Goal: Check status: Check status

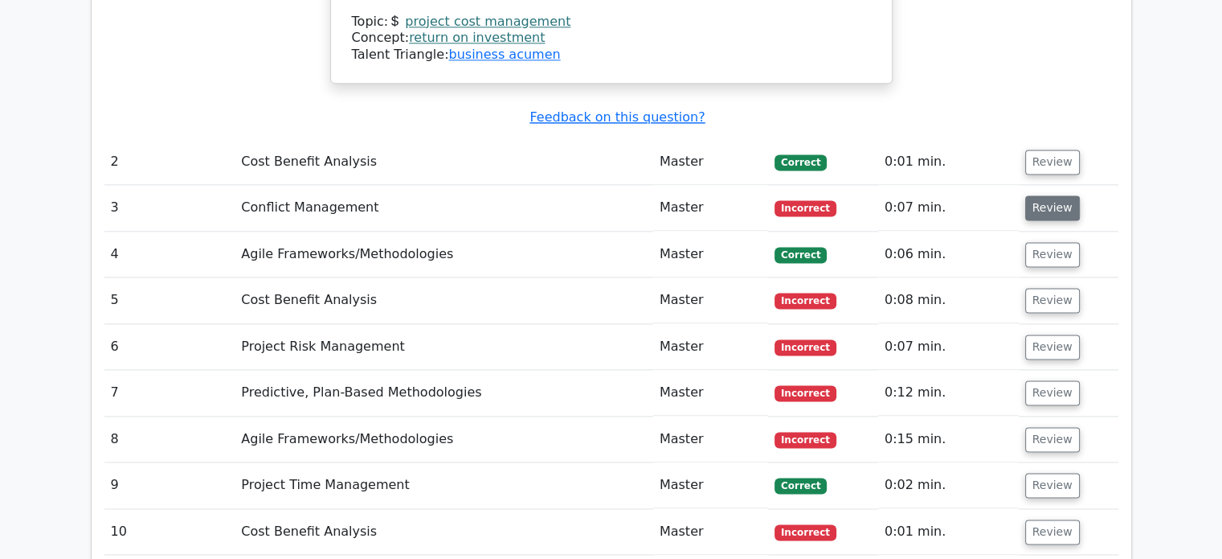
scroll to position [2170, 0]
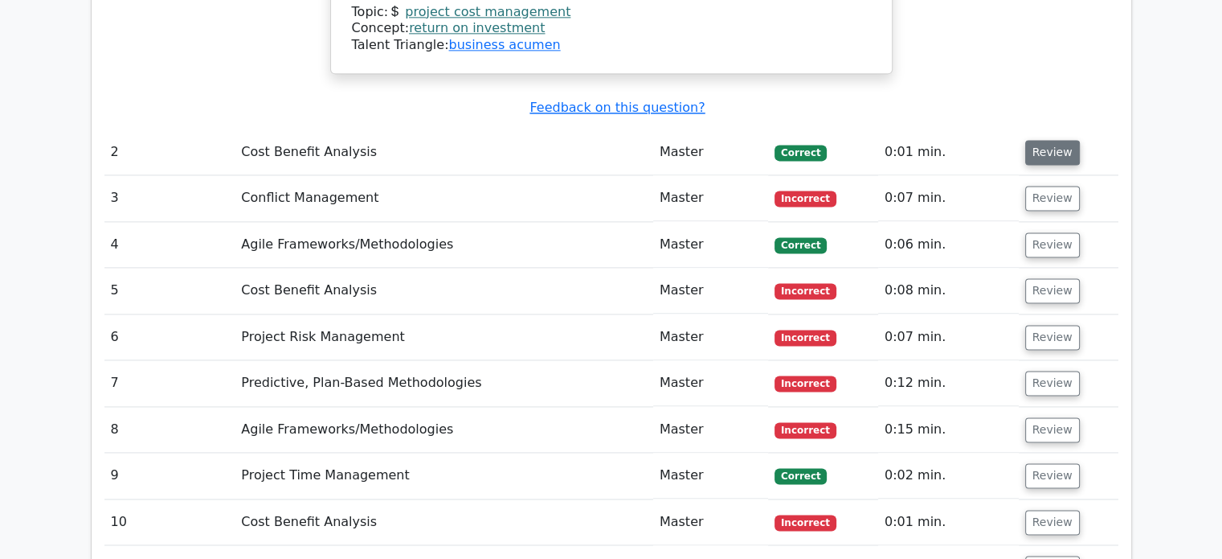
click at [1042, 140] on button "Review" at bounding box center [1052, 152] width 55 height 25
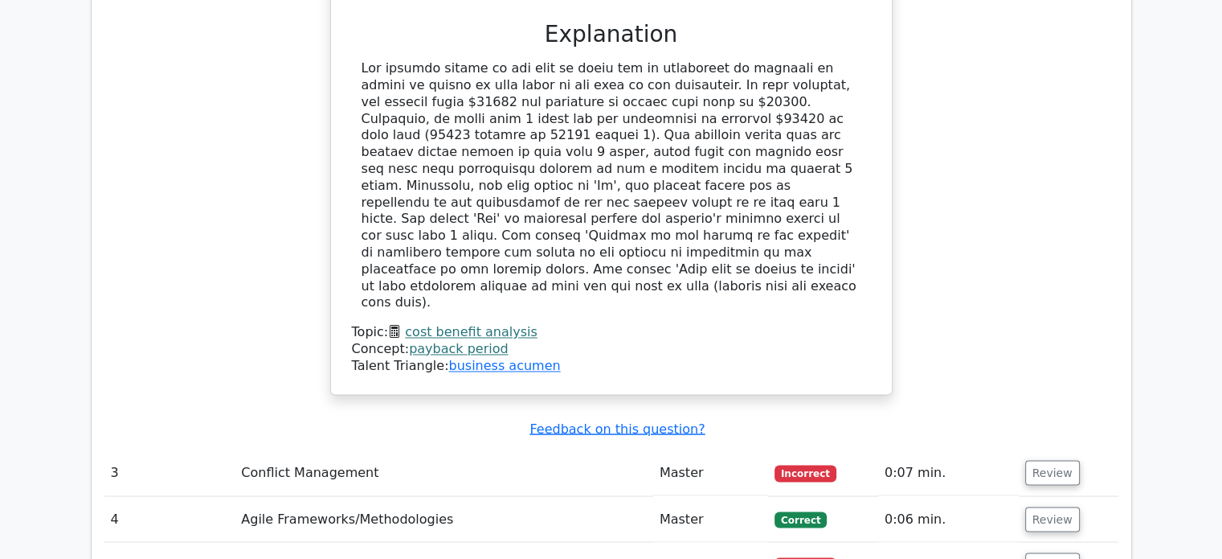
scroll to position [2893, 0]
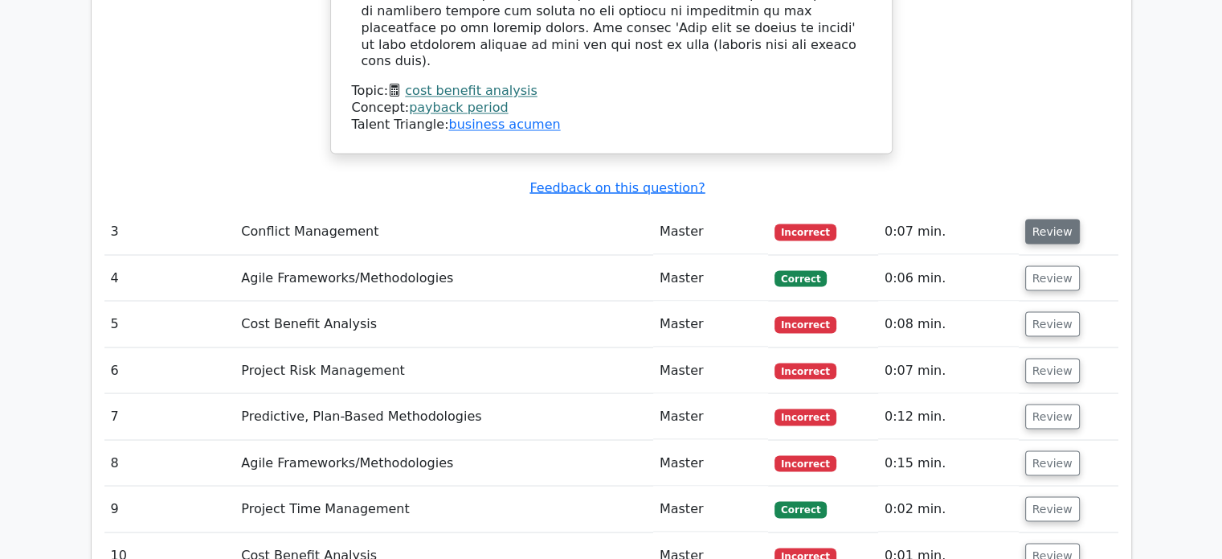
click at [1035, 219] on button "Review" at bounding box center [1052, 231] width 55 height 25
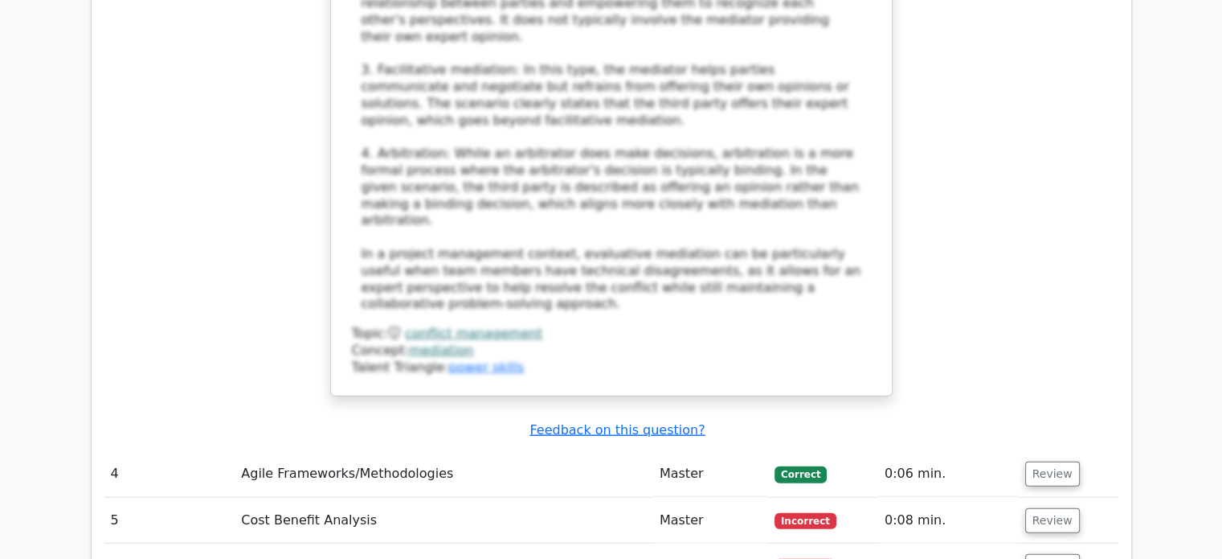
scroll to position [3938, 0]
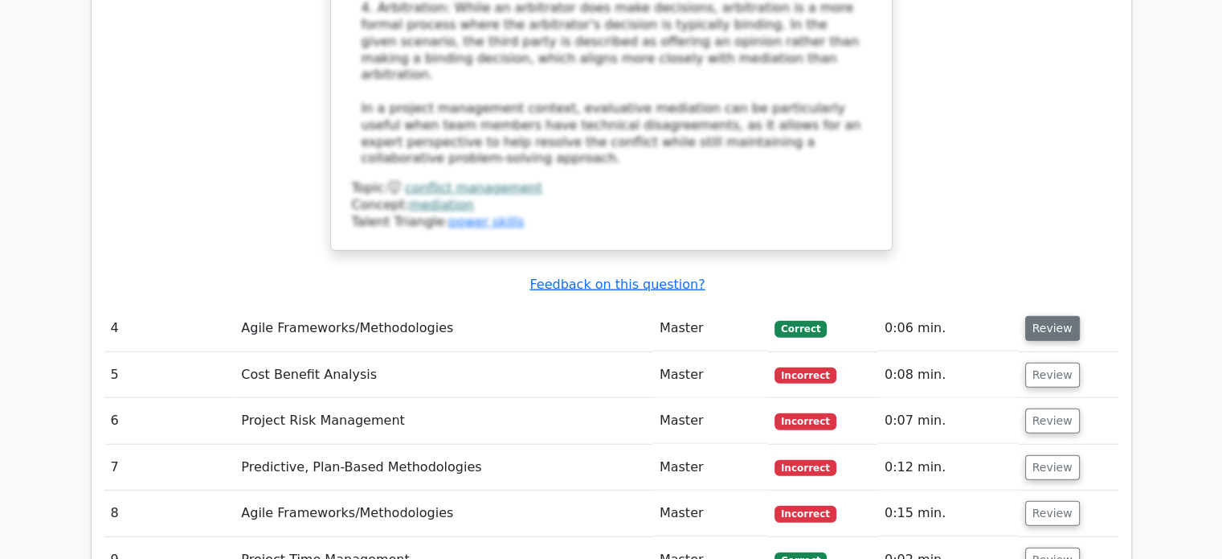
click at [1042, 316] on button "Review" at bounding box center [1052, 328] width 55 height 25
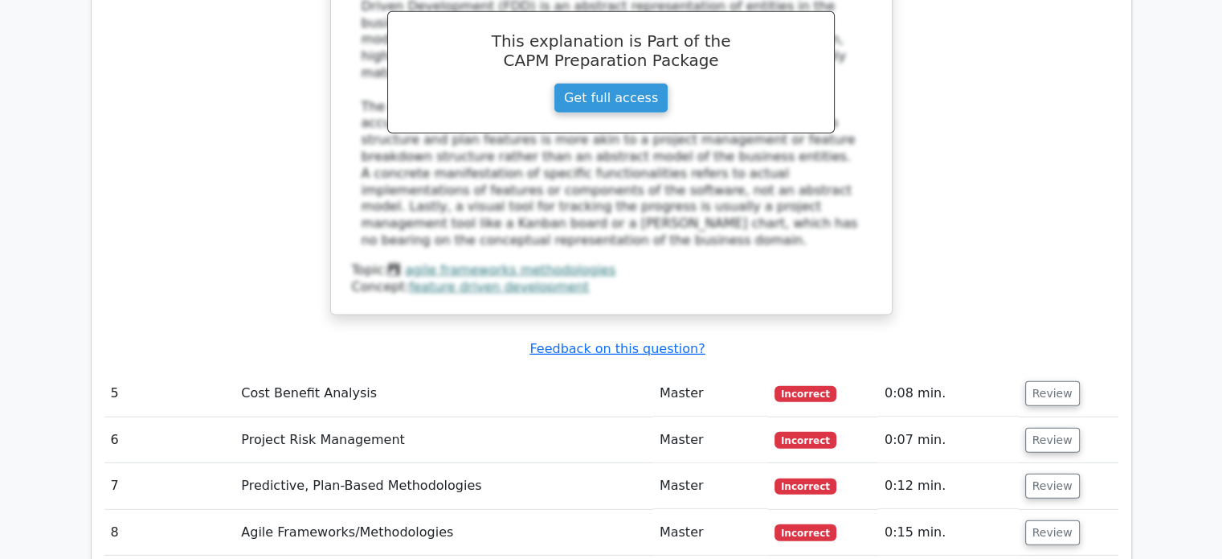
scroll to position [4822, 0]
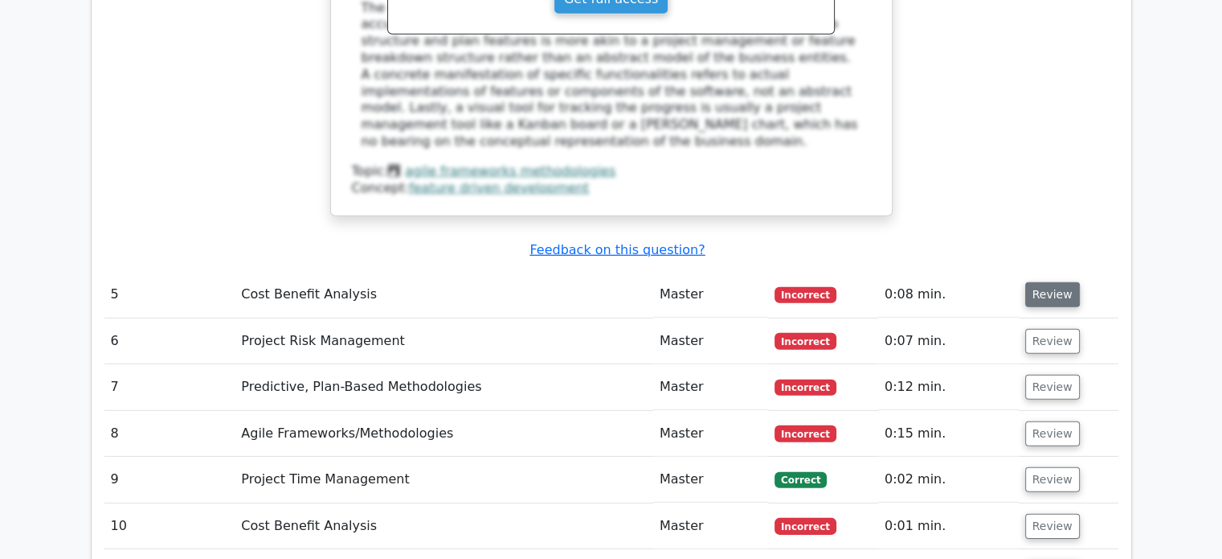
click at [1063, 282] on button "Review" at bounding box center [1052, 294] width 55 height 25
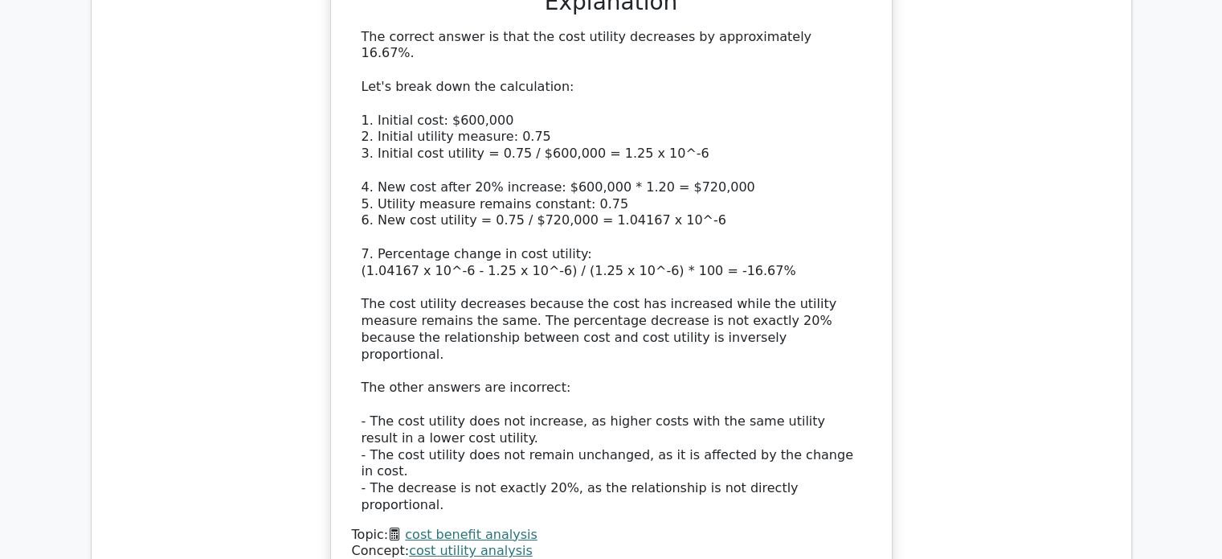
scroll to position [5625, 0]
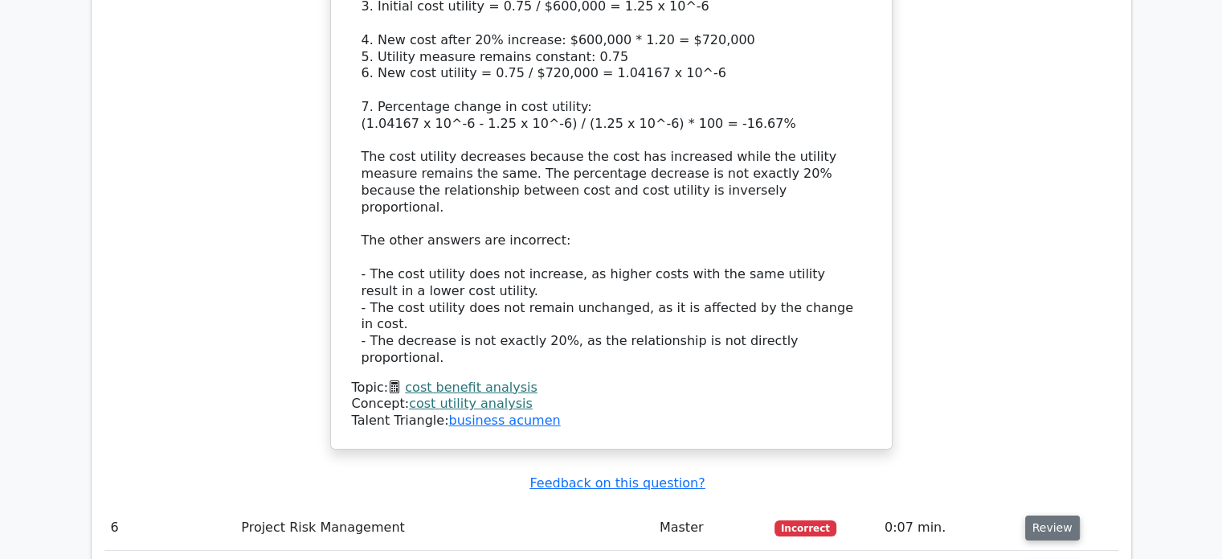
click at [1032, 515] on button "Review" at bounding box center [1052, 527] width 55 height 25
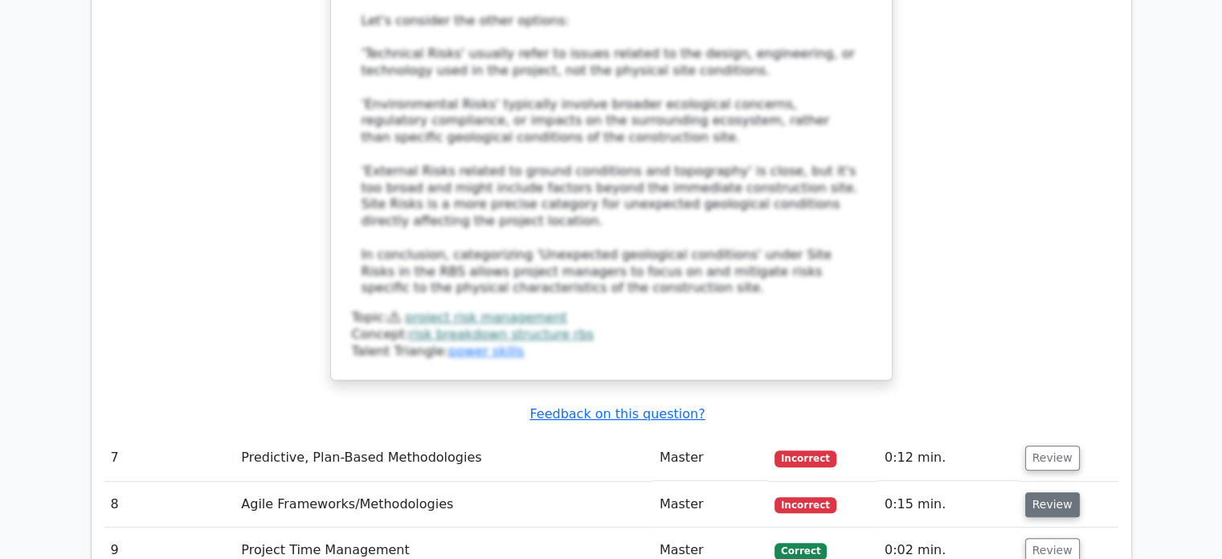
scroll to position [6750, 0]
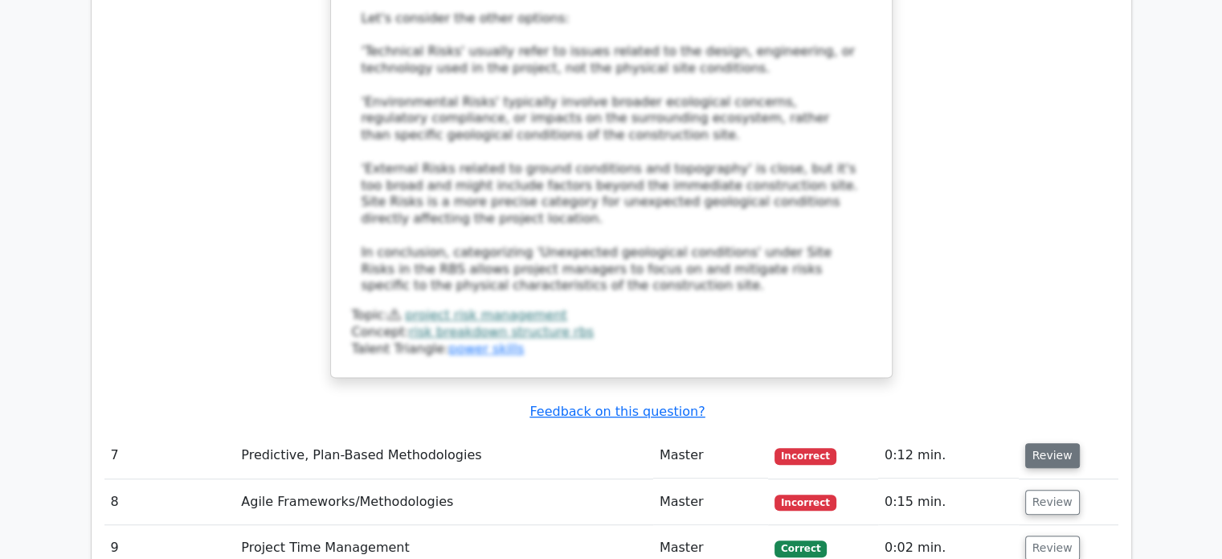
click at [1041, 443] on button "Review" at bounding box center [1052, 455] width 55 height 25
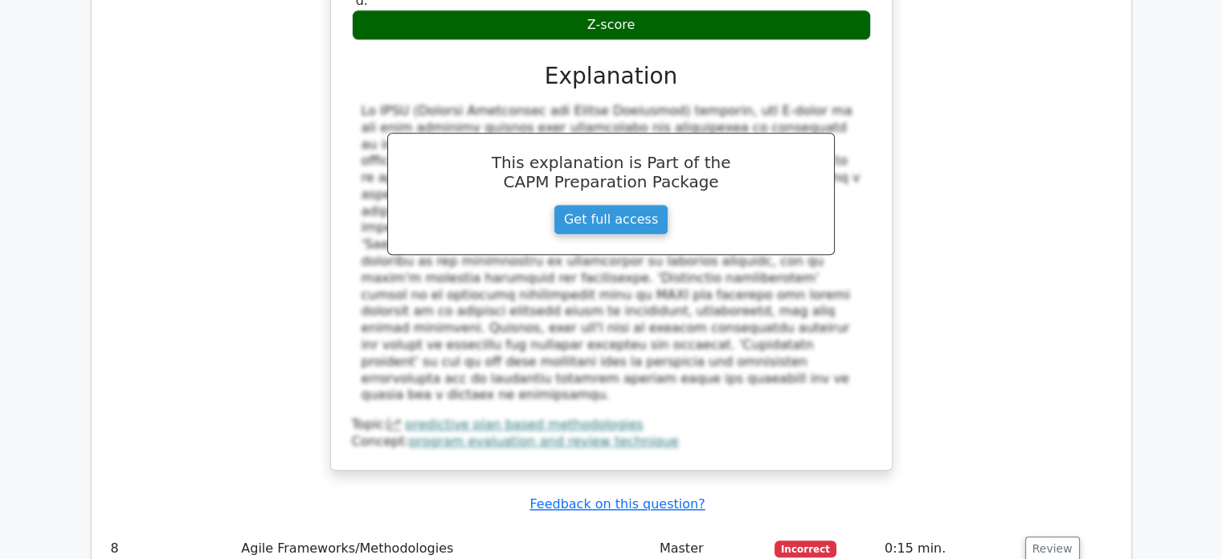
scroll to position [7474, 0]
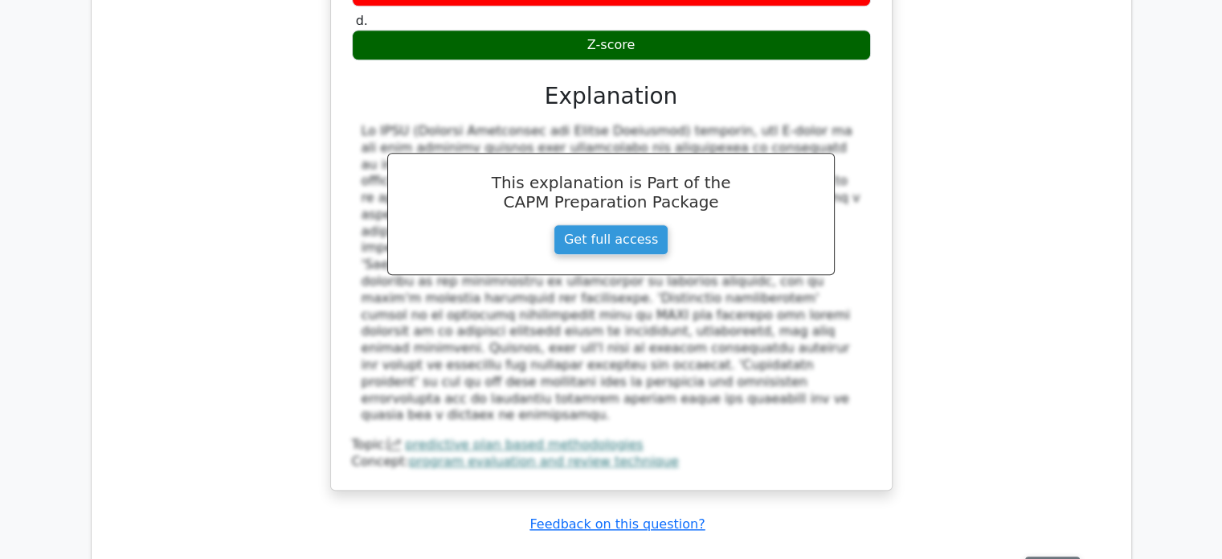
click at [1045, 556] on button "Review" at bounding box center [1052, 568] width 55 height 25
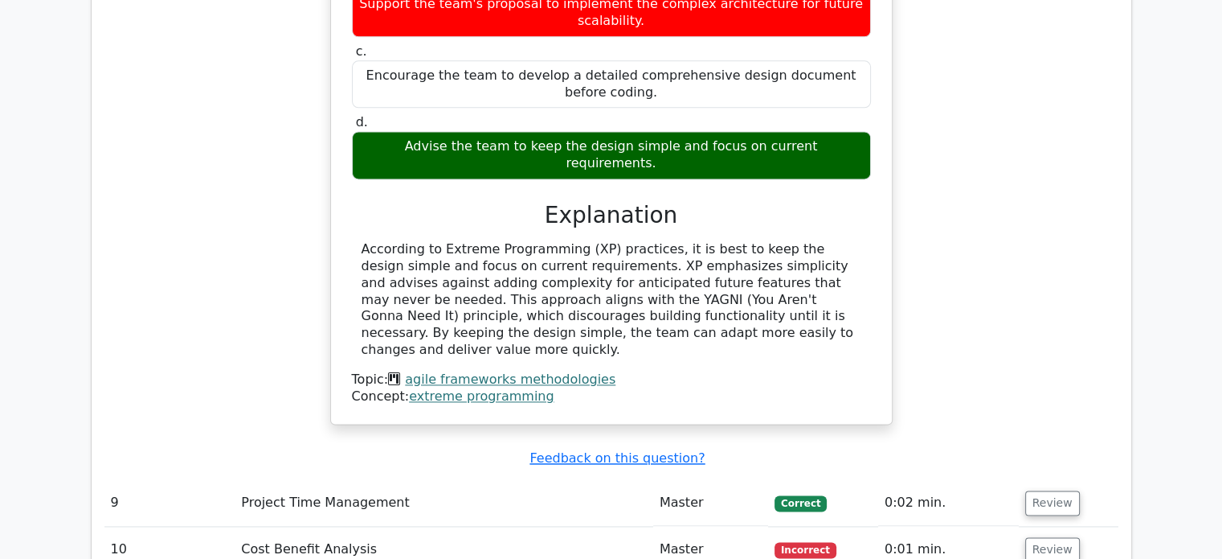
scroll to position [8197, 0]
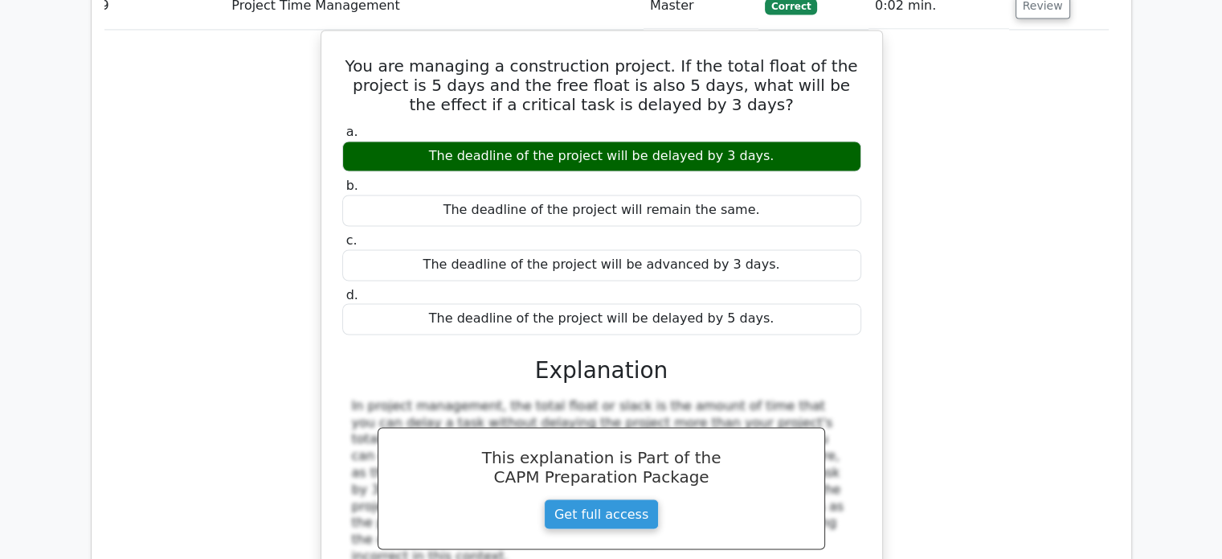
scroll to position [8920, 0]
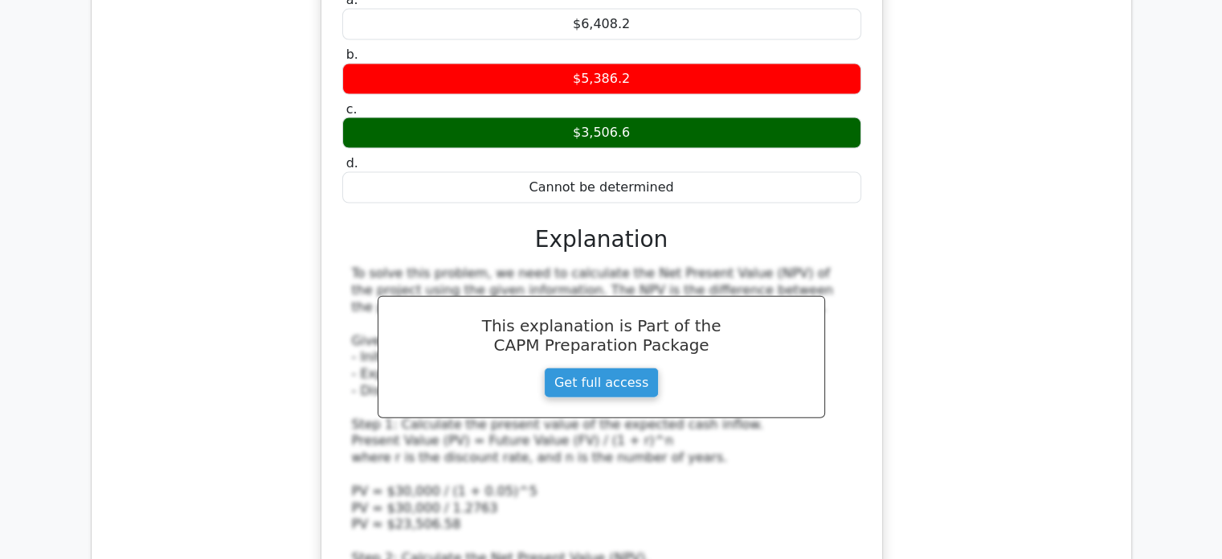
scroll to position [9885, 0]
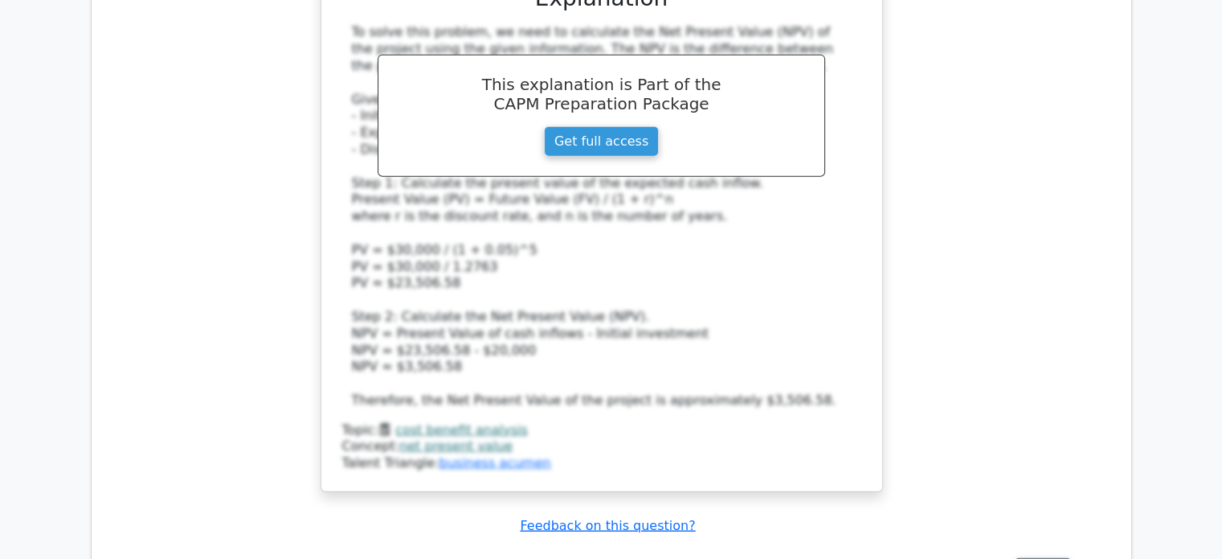
click at [1040, 558] on button "Review" at bounding box center [1043, 570] width 55 height 25
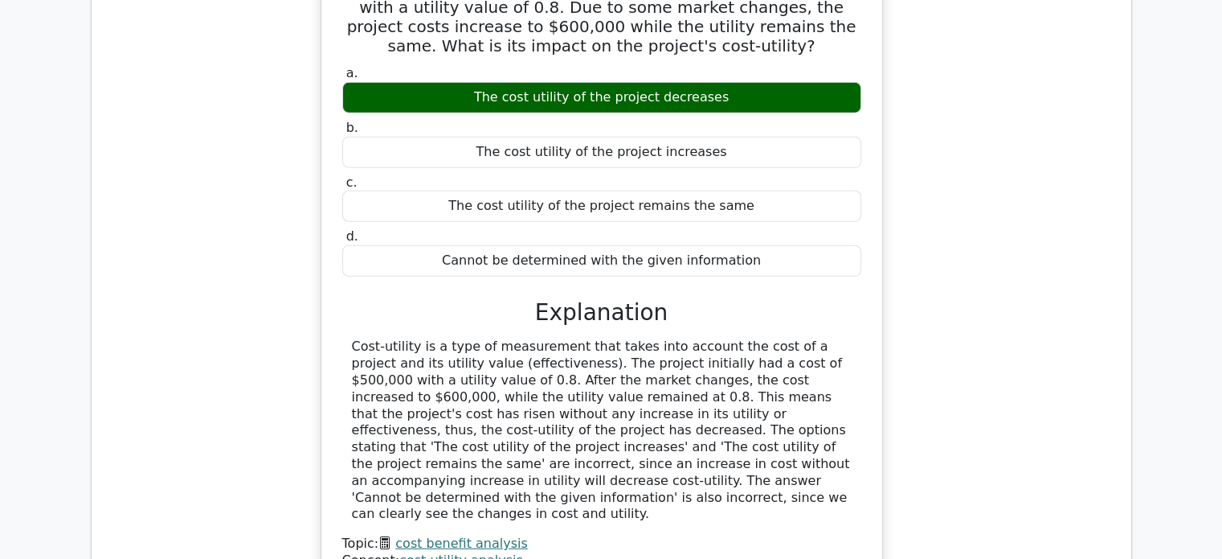
scroll to position [10528, 0]
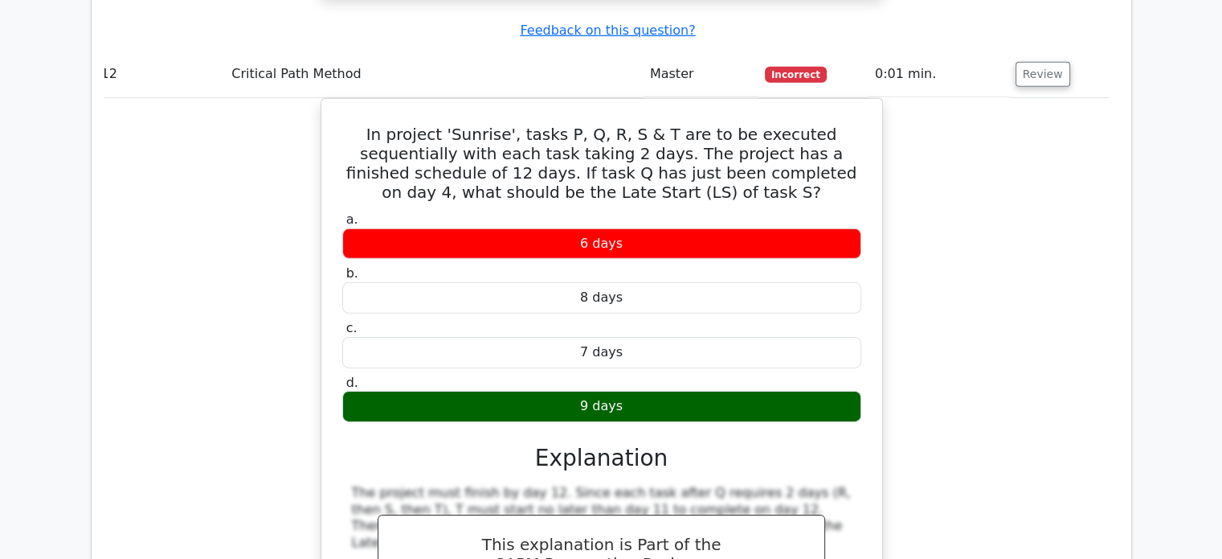
scroll to position [11251, 0]
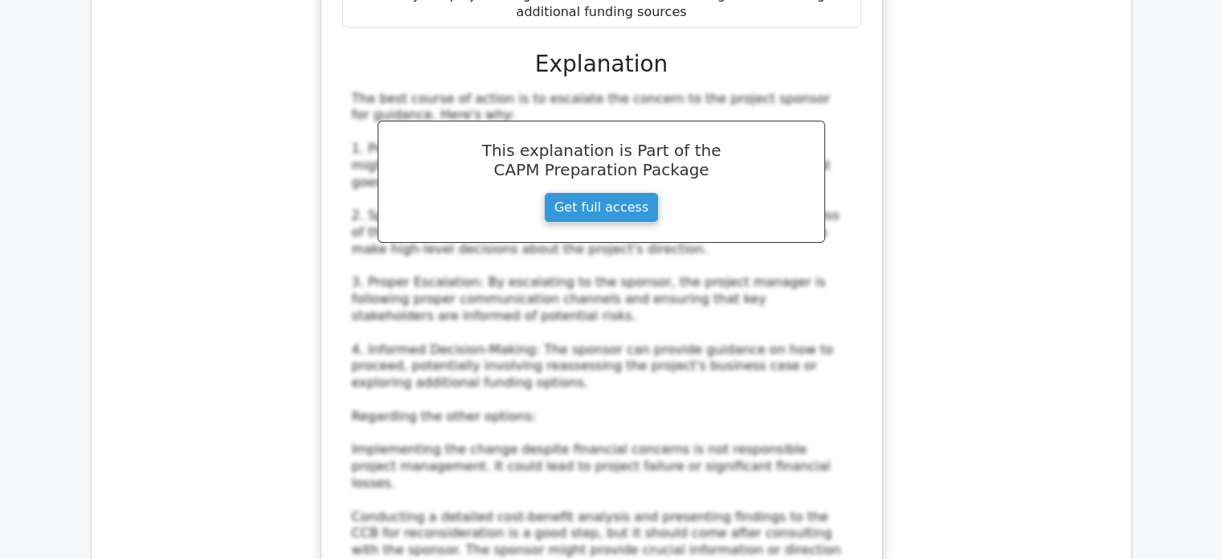
scroll to position [12537, 0]
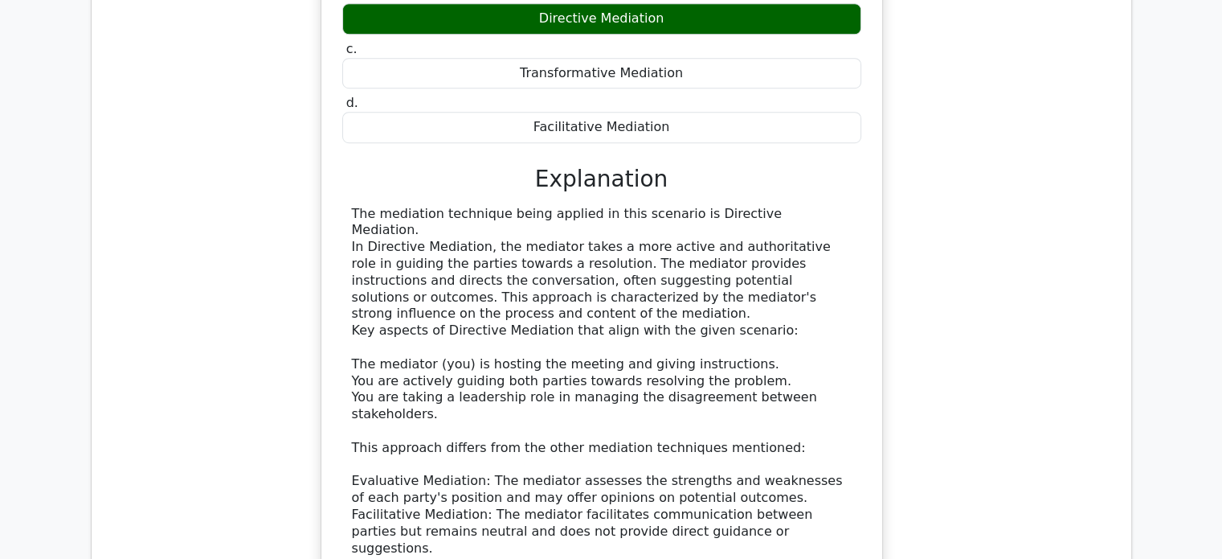
scroll to position [13501, 0]
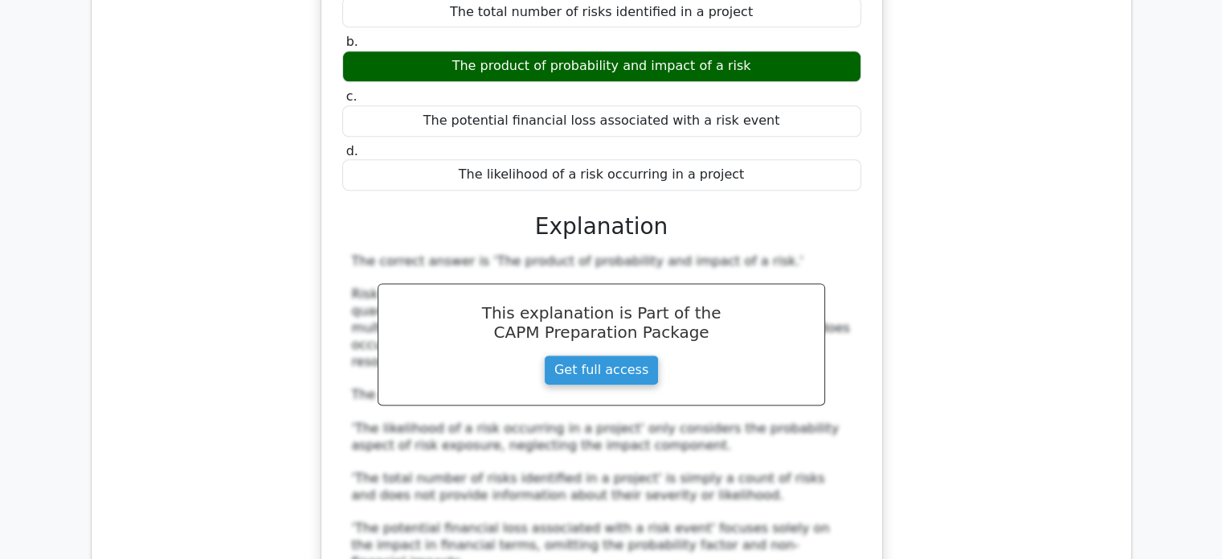
scroll to position [14305, 0]
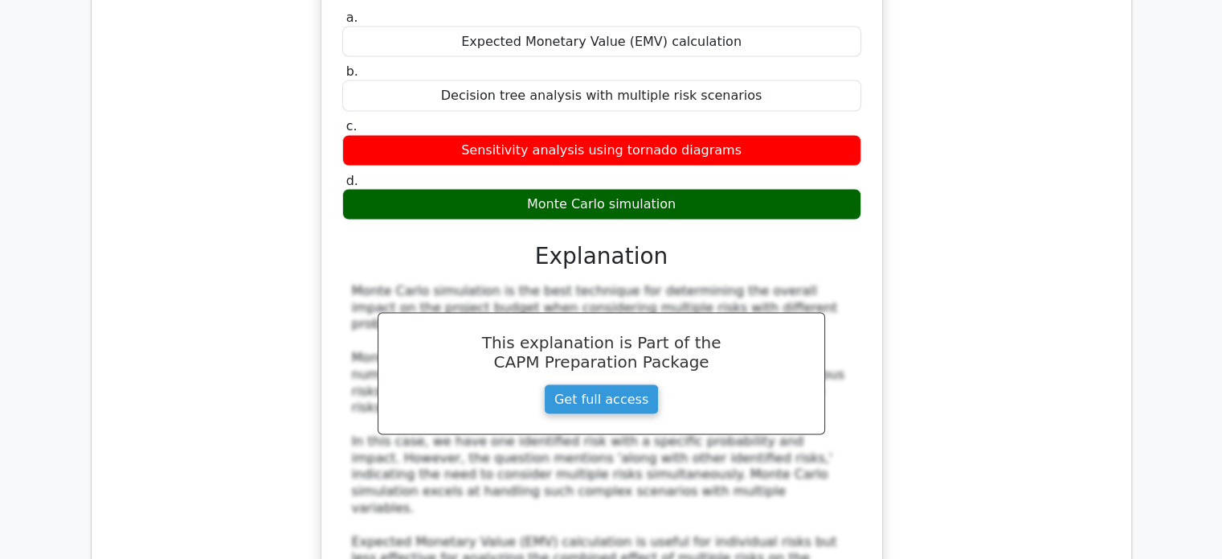
scroll to position [15430, 0]
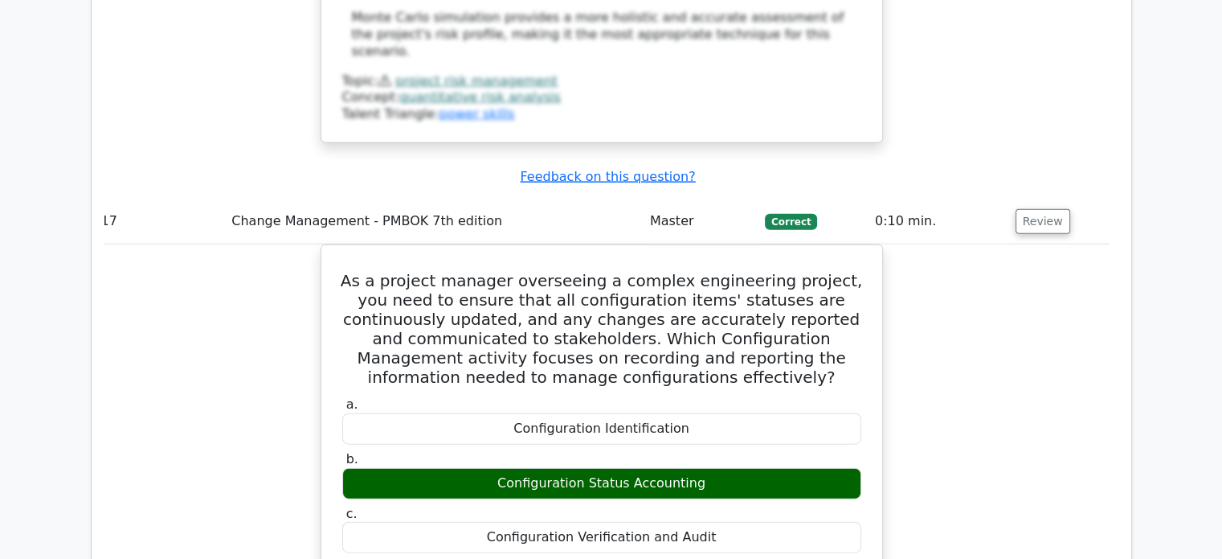
scroll to position [16233, 0]
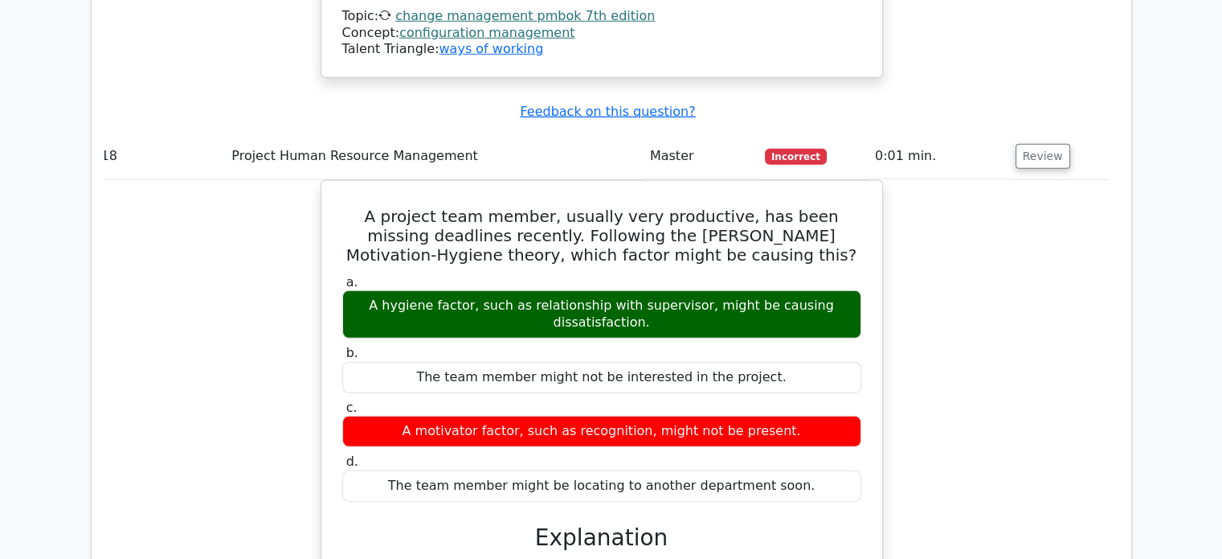
scroll to position [16957, 0]
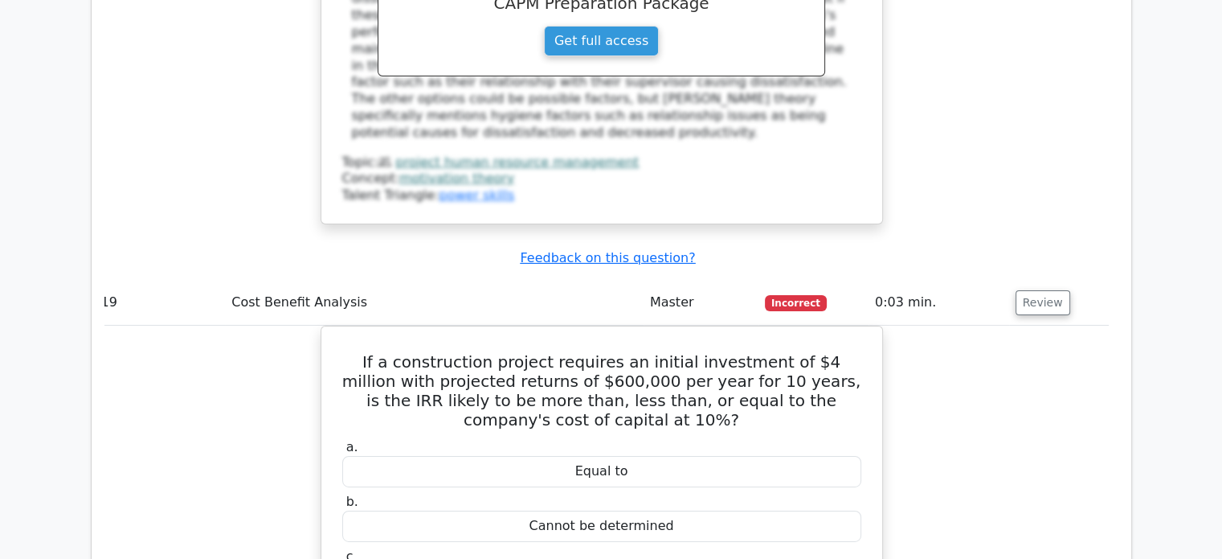
scroll to position [17680, 0]
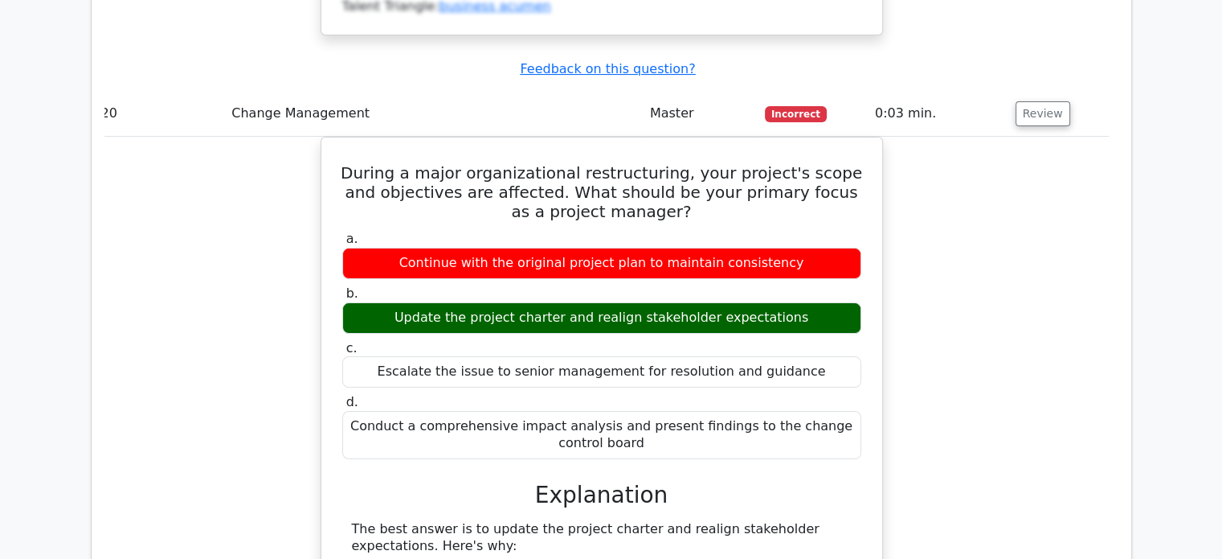
scroll to position [18644, 0]
